Goal: Task Accomplishment & Management: Manage account settings

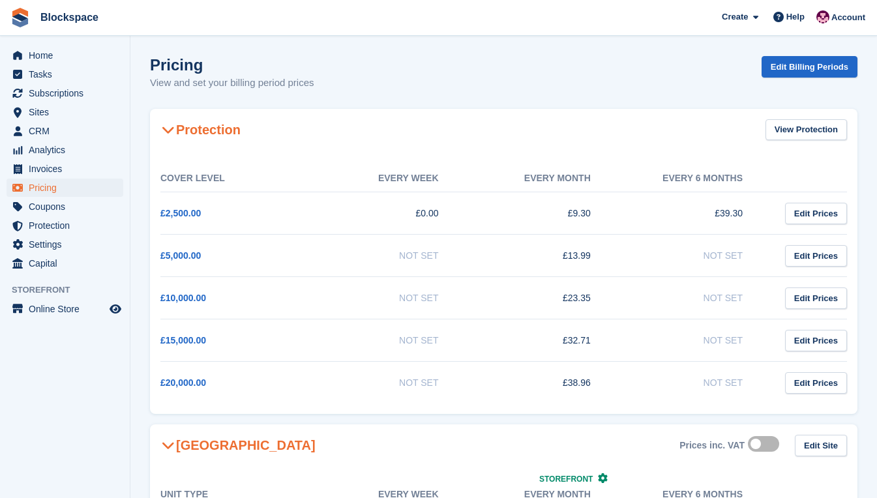
scroll to position [727, 0]
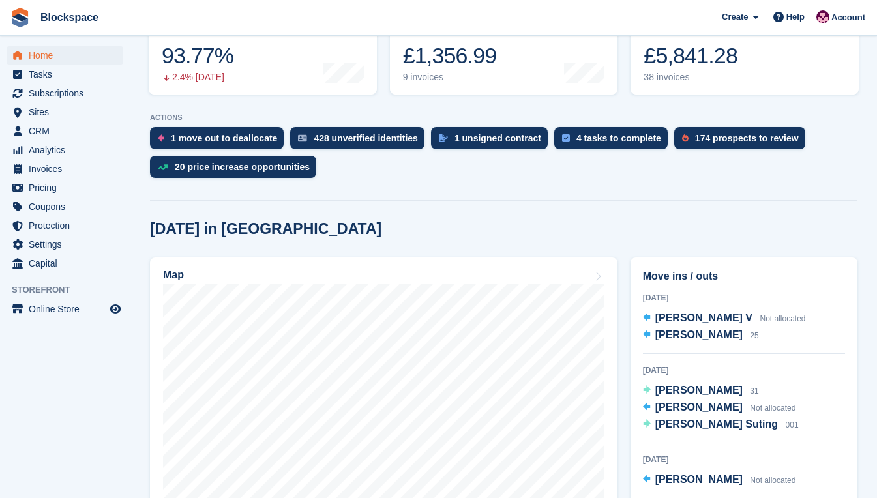
scroll to position [261, 0]
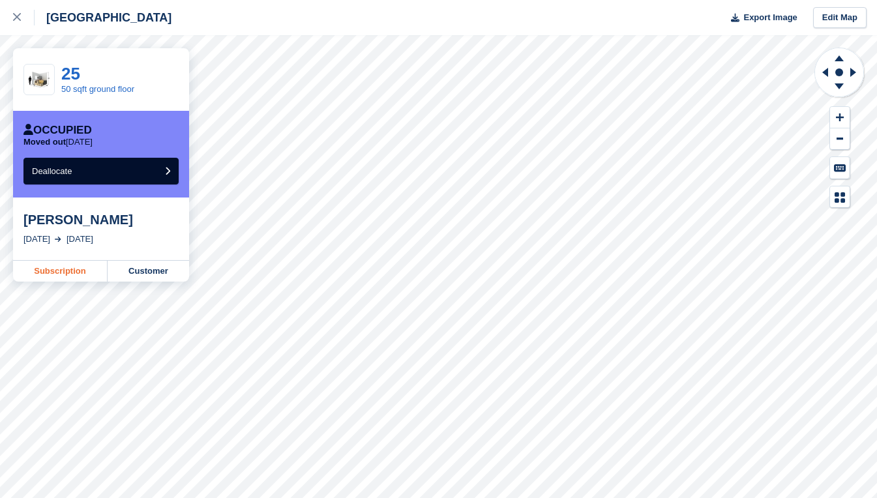
click at [61, 268] on link "Subscription" at bounding box center [60, 271] width 94 height 21
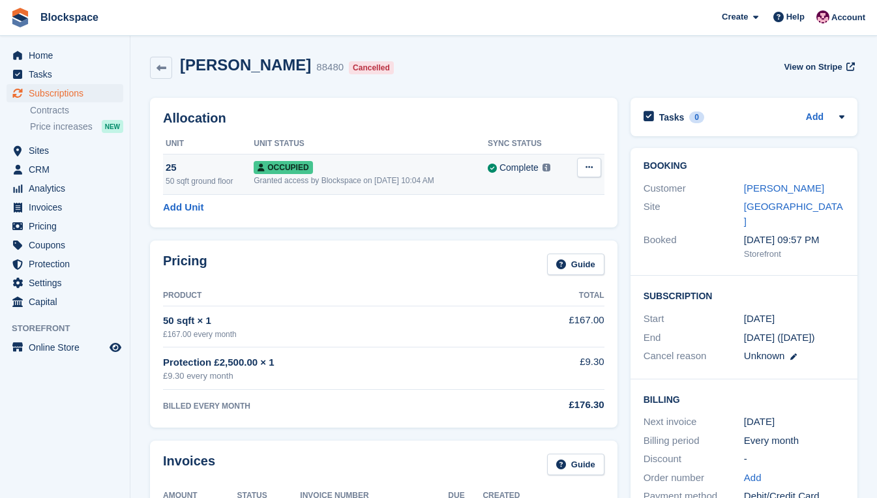
click at [585, 171] on icon at bounding box center [588, 167] width 7 height 8
click at [530, 242] on p "Deallocate" at bounding box center [538, 237] width 113 height 17
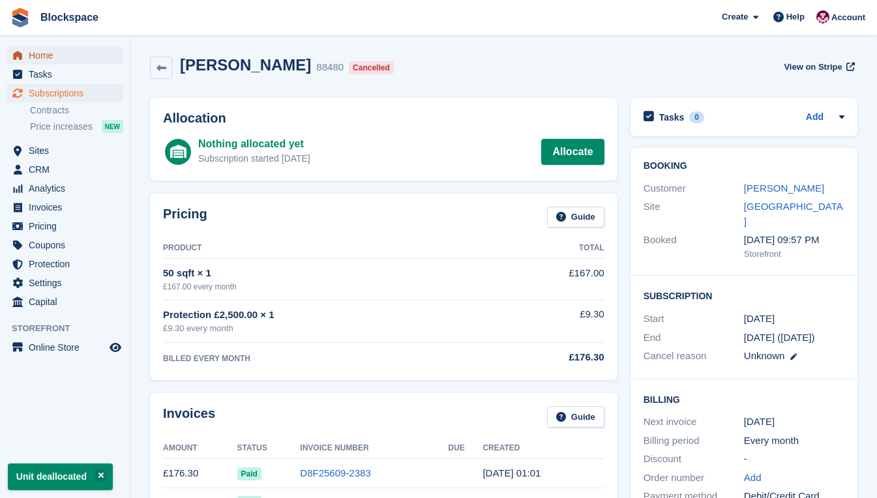
click at [48, 53] on span "Home" at bounding box center [68, 55] width 78 height 18
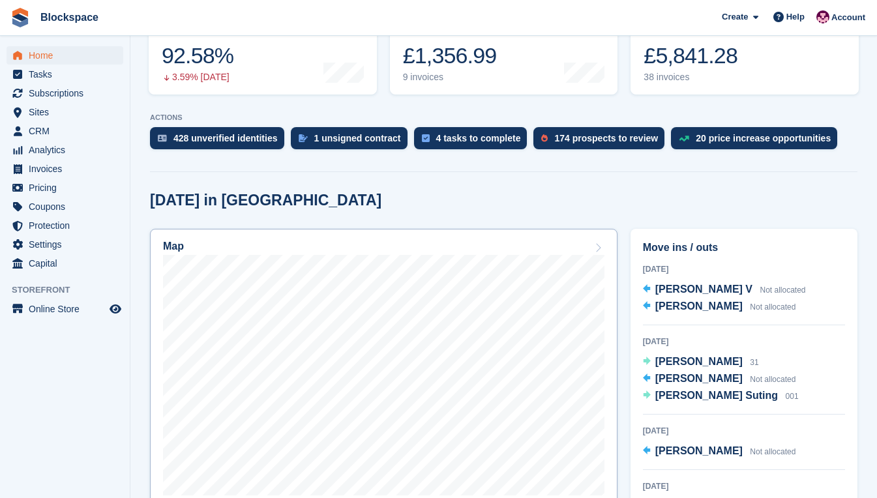
scroll to position [261, 0]
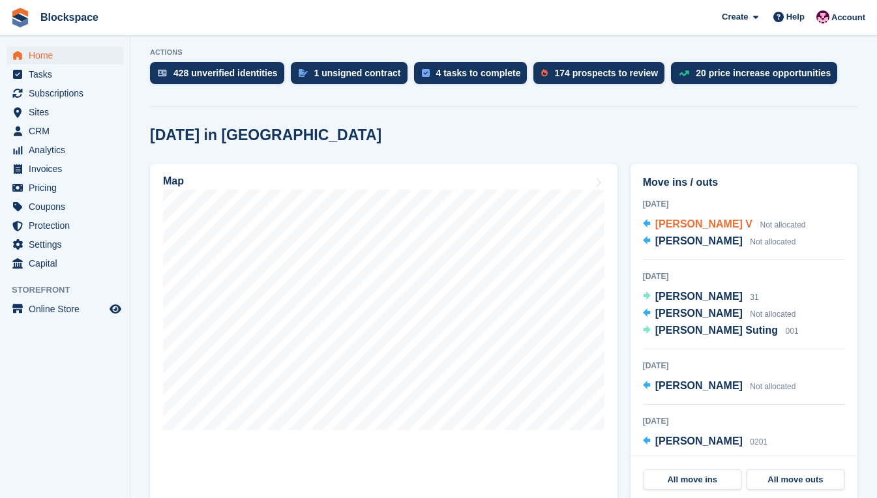
click at [667, 224] on span "[PERSON_NAME] V" at bounding box center [703, 223] width 97 height 11
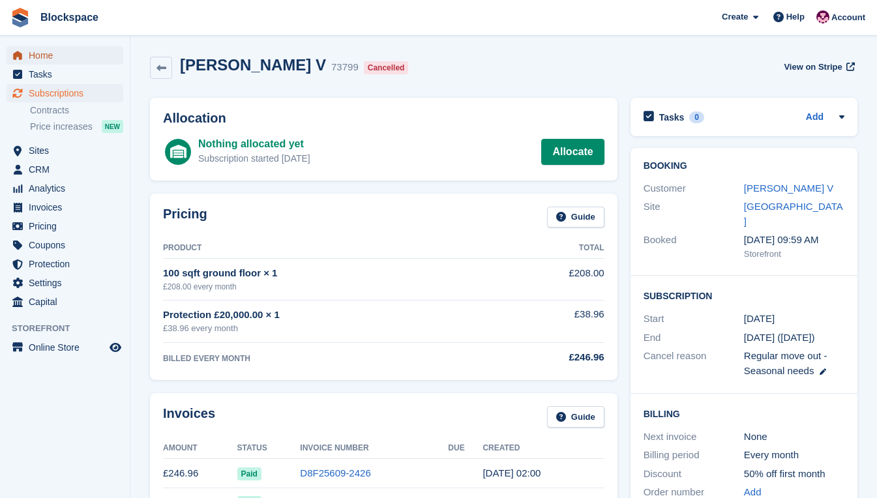
click at [40, 55] on span "Home" at bounding box center [68, 55] width 78 height 18
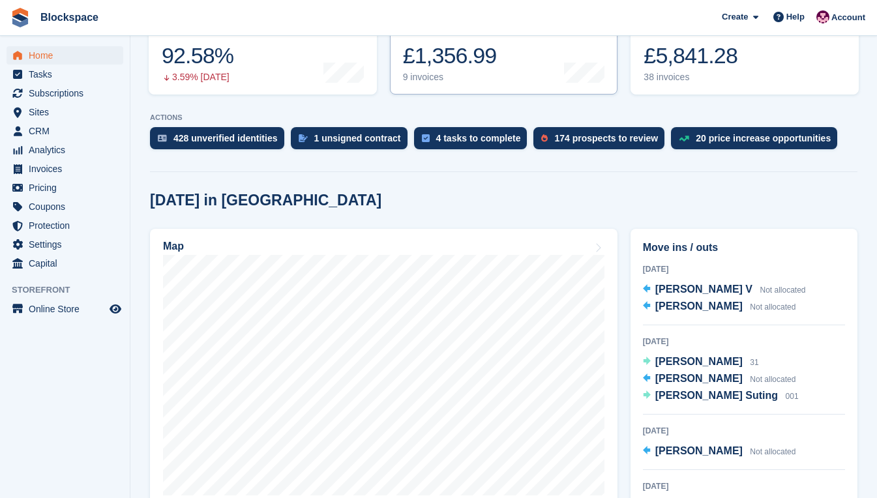
scroll to position [326, 0]
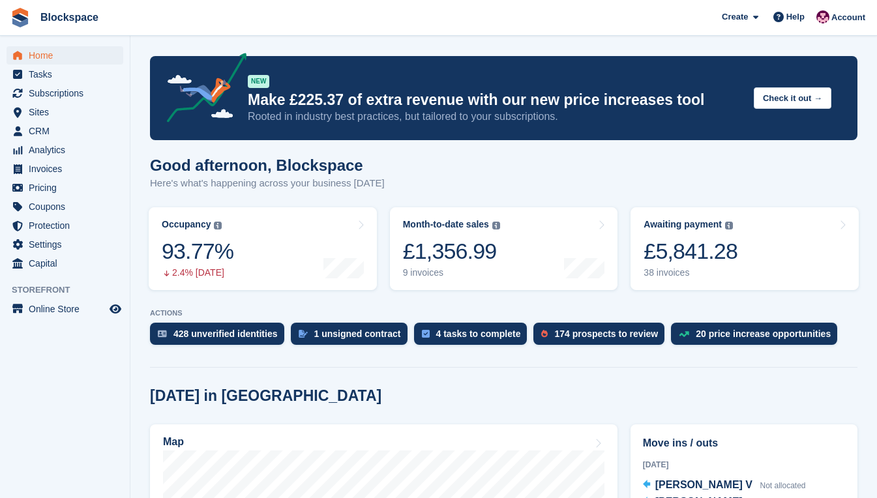
scroll to position [326, 0]
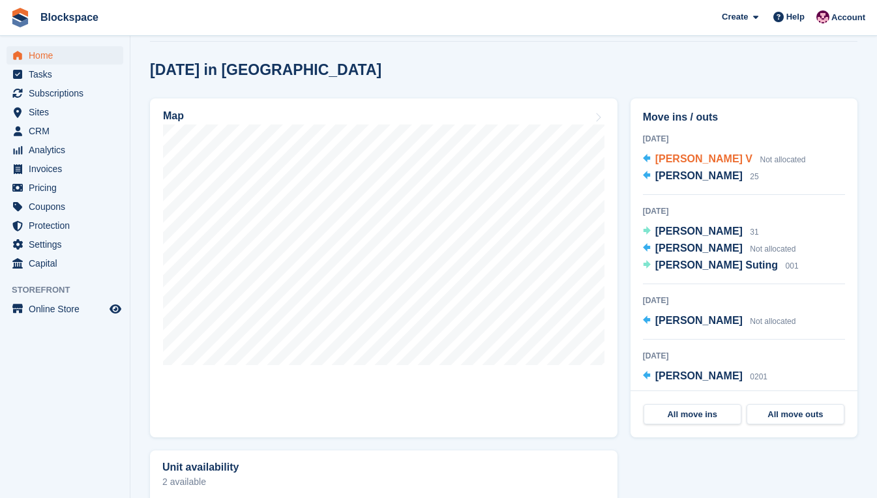
click at [685, 161] on span "George David Auchter V" at bounding box center [703, 158] width 97 height 11
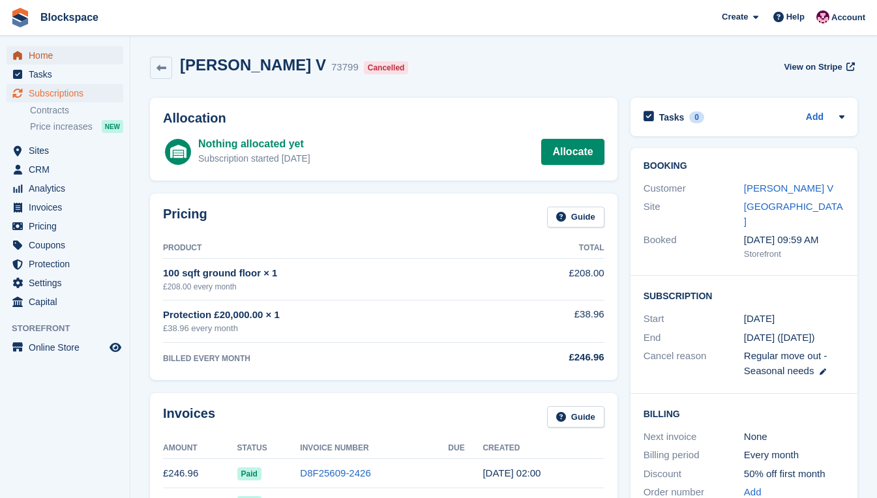
click at [43, 57] on span "Home" at bounding box center [68, 55] width 78 height 18
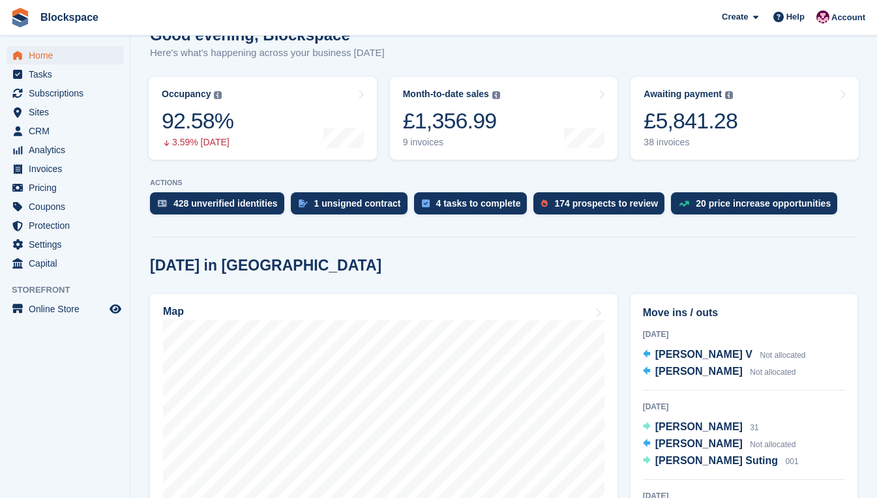
scroll to position [261, 0]
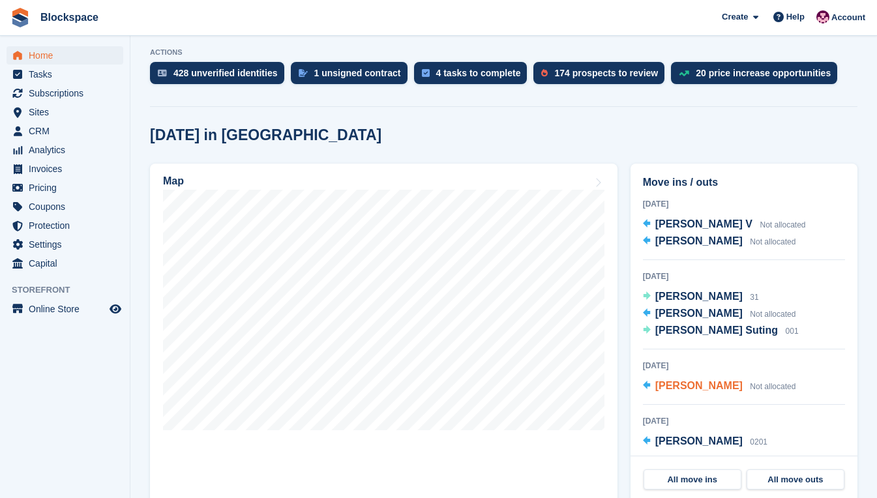
click at [684, 386] on span "[PERSON_NAME]" at bounding box center [698, 385] width 87 height 11
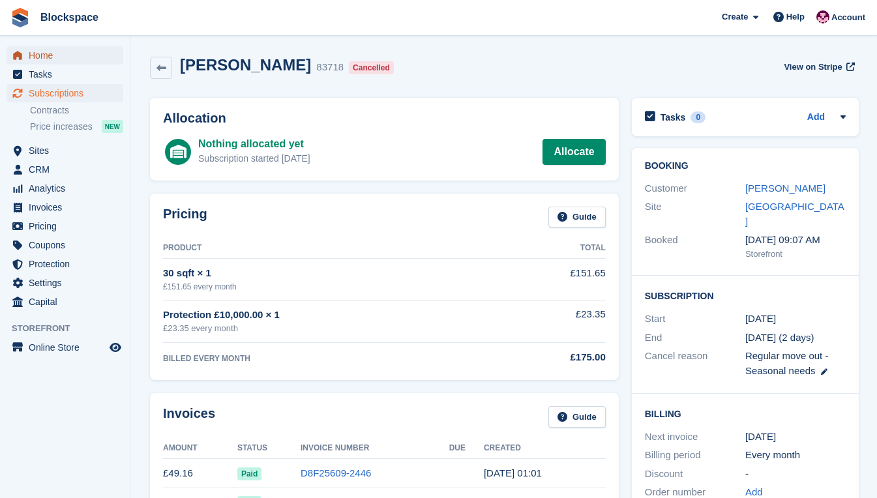
click at [39, 57] on span "Home" at bounding box center [68, 55] width 78 height 18
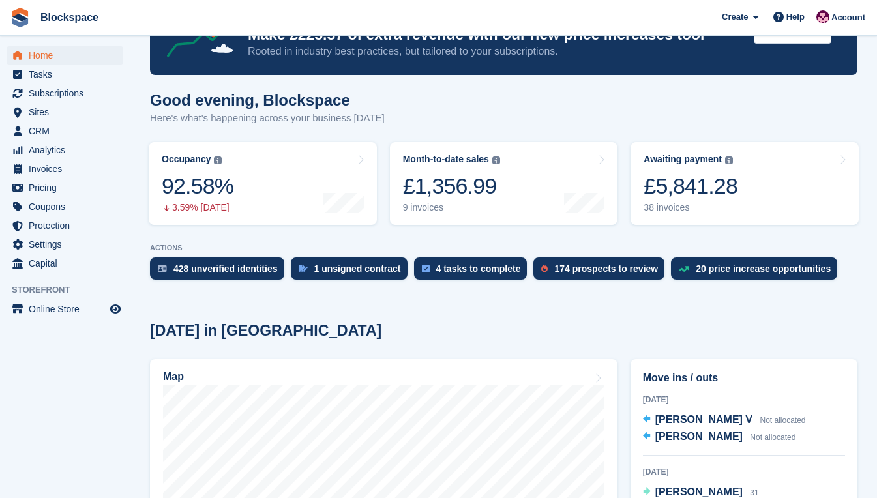
scroll to position [196, 0]
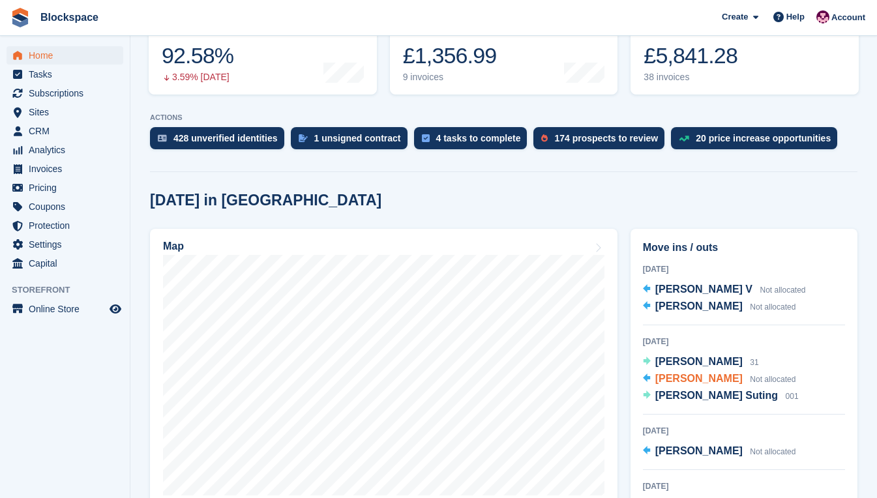
click at [684, 377] on span "Adrija Raj" at bounding box center [698, 378] width 87 height 11
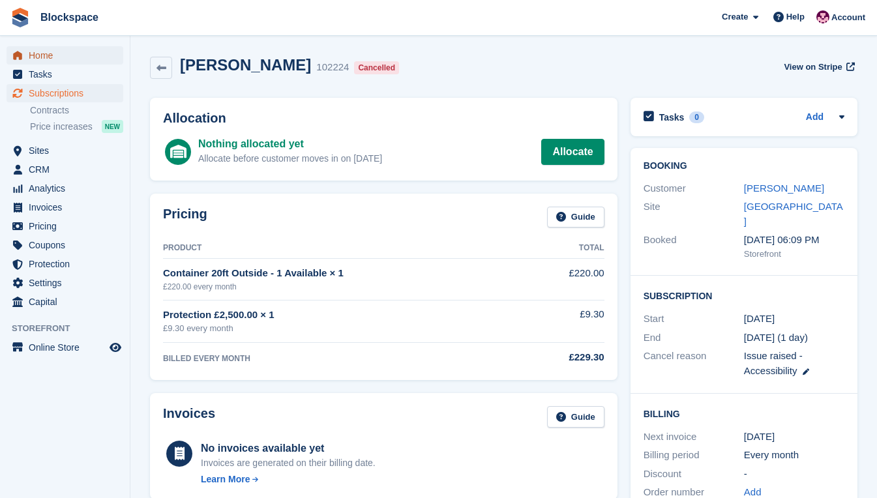
click at [51, 56] on span "Home" at bounding box center [68, 55] width 78 height 18
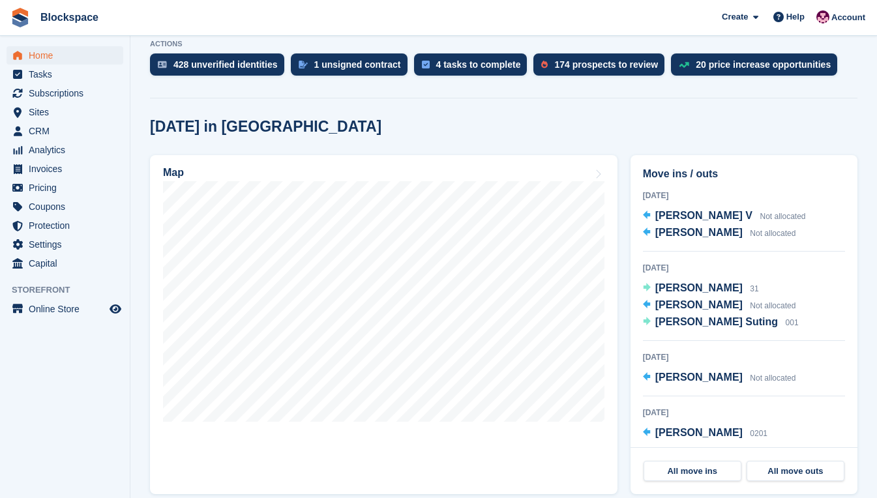
scroll to position [326, 0]
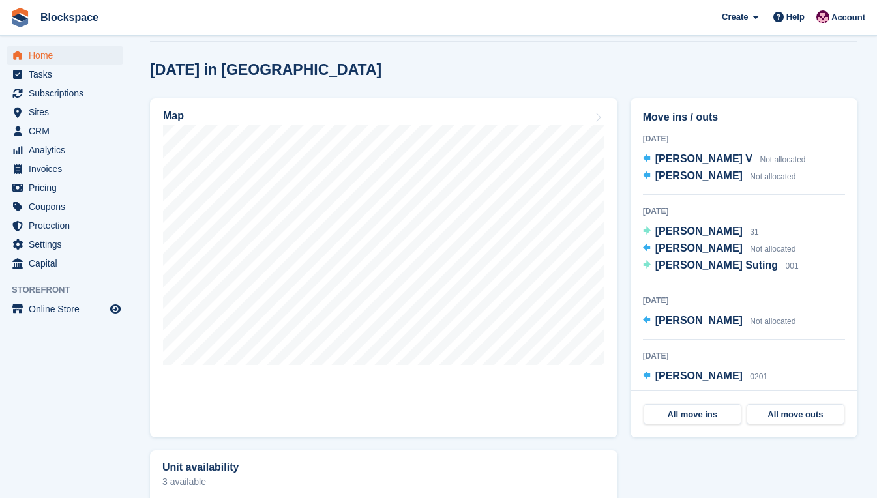
click at [688, 375] on span "[PERSON_NAME]" at bounding box center [698, 375] width 87 height 11
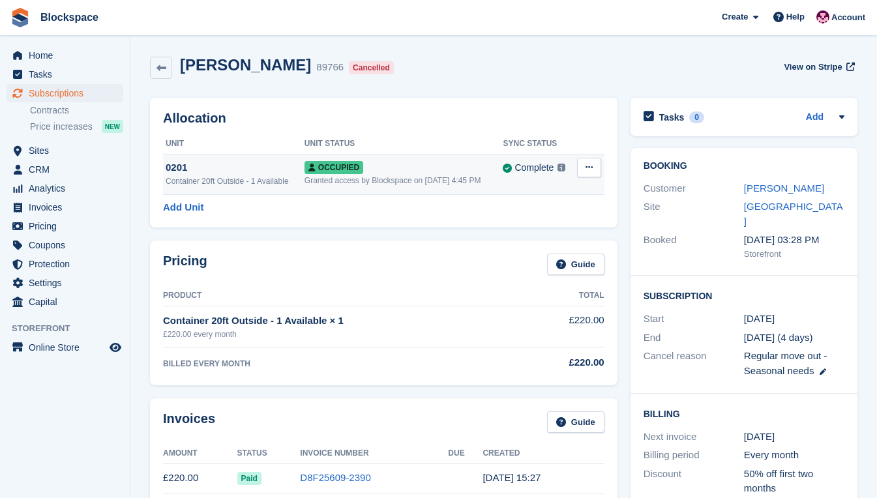
click at [585, 175] on button at bounding box center [589, 168] width 24 height 20
click at [549, 243] on p "Deallocate" at bounding box center [538, 237] width 113 height 17
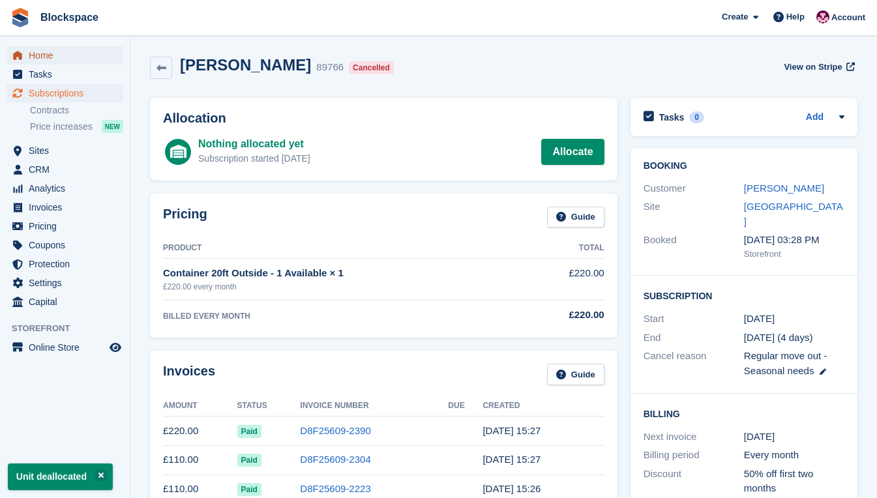
click at [53, 55] on span "Home" at bounding box center [68, 55] width 78 height 18
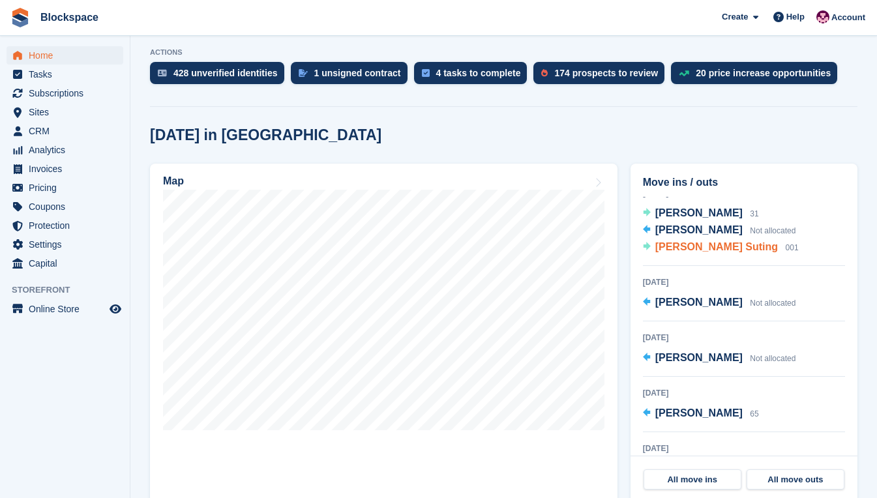
scroll to position [130, 0]
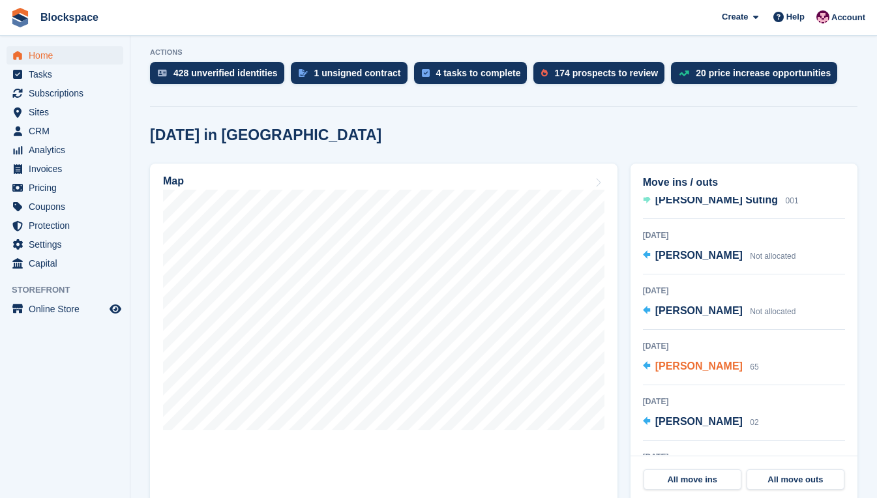
click at [721, 367] on span "[PERSON_NAME]" at bounding box center [698, 365] width 87 height 11
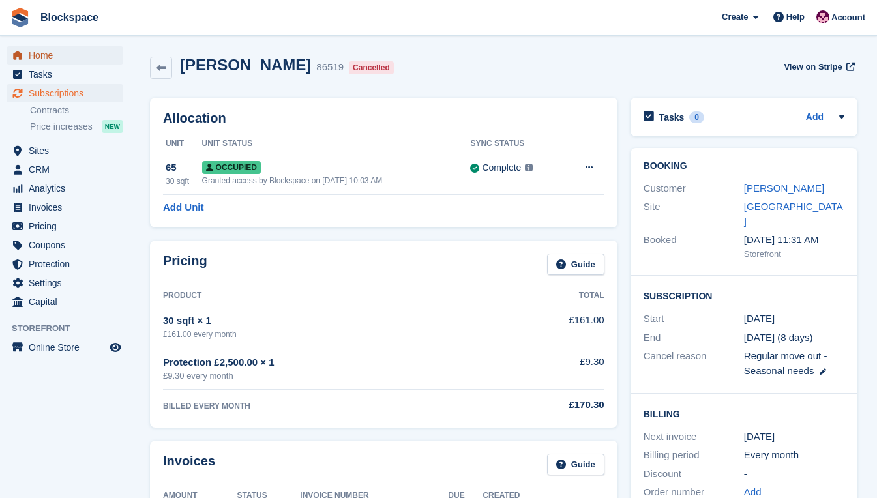
click at [40, 53] on span "Home" at bounding box center [68, 55] width 78 height 18
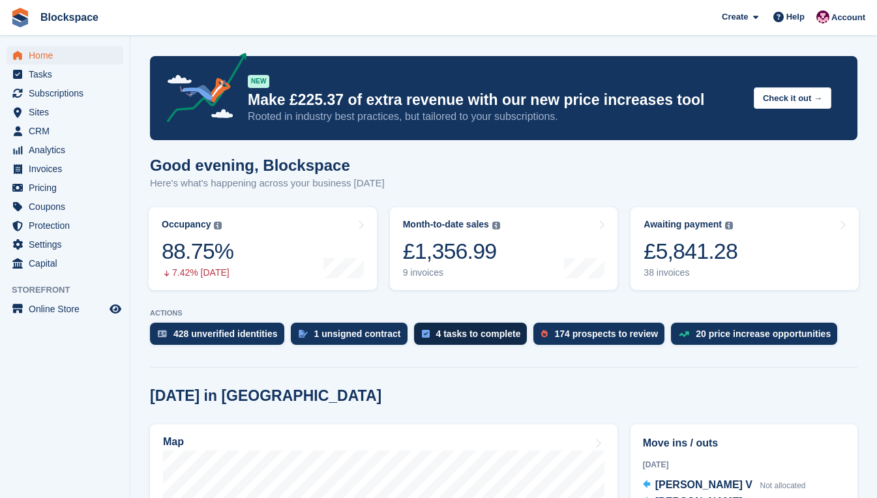
click at [486, 338] on div "4 tasks to complete" at bounding box center [478, 333] width 85 height 10
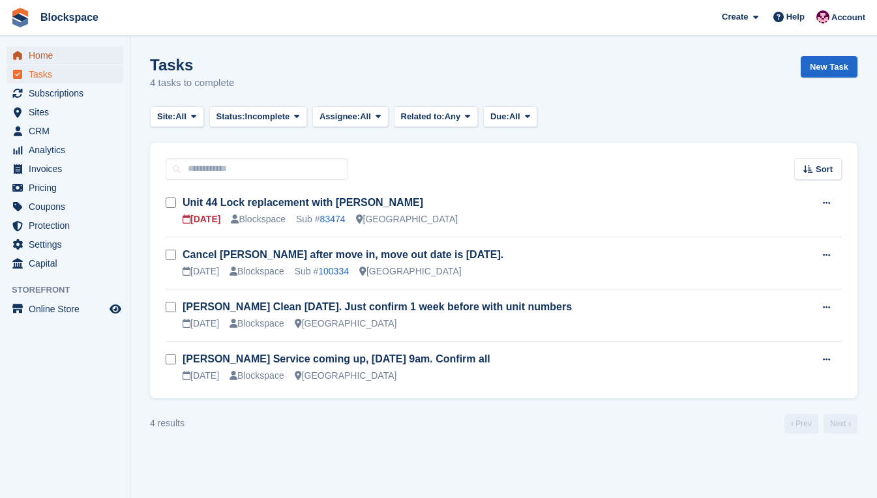
click at [41, 50] on span "Home" at bounding box center [68, 55] width 78 height 18
